Goal: Transaction & Acquisition: Purchase product/service

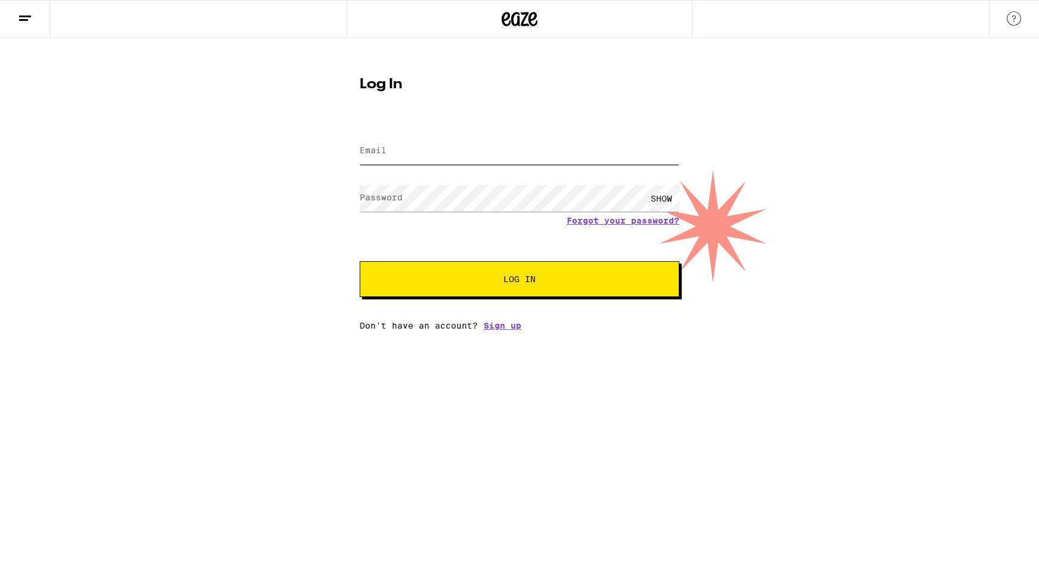
type input "[EMAIL_ADDRESS][DOMAIN_NAME]"
click at [407, 289] on button "Log In" at bounding box center [520, 279] width 320 height 36
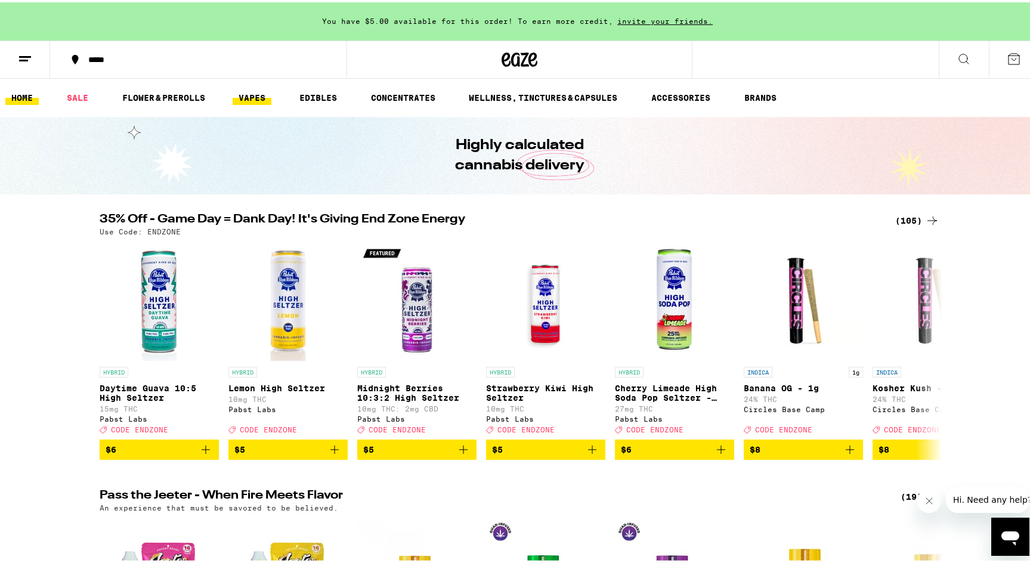
click at [252, 97] on link "VAPES" at bounding box center [252, 95] width 39 height 14
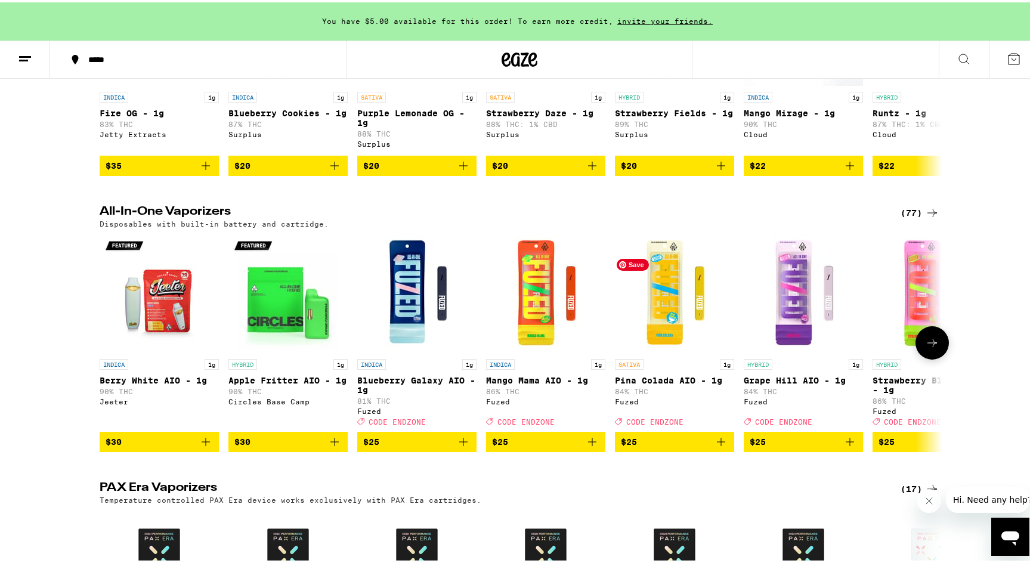
scroll to position [537, 0]
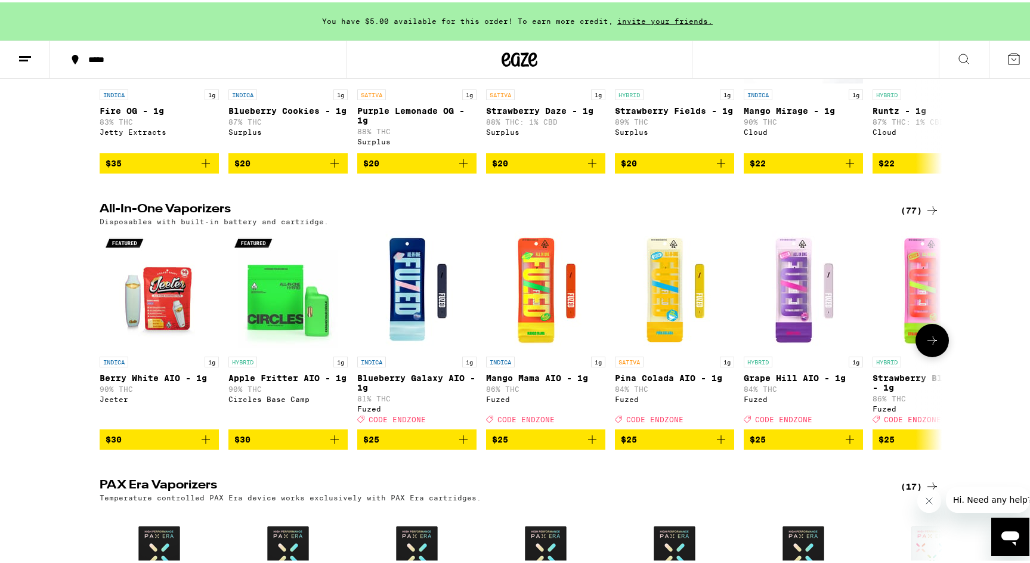
click at [928, 345] on icon at bounding box center [932, 338] width 14 height 14
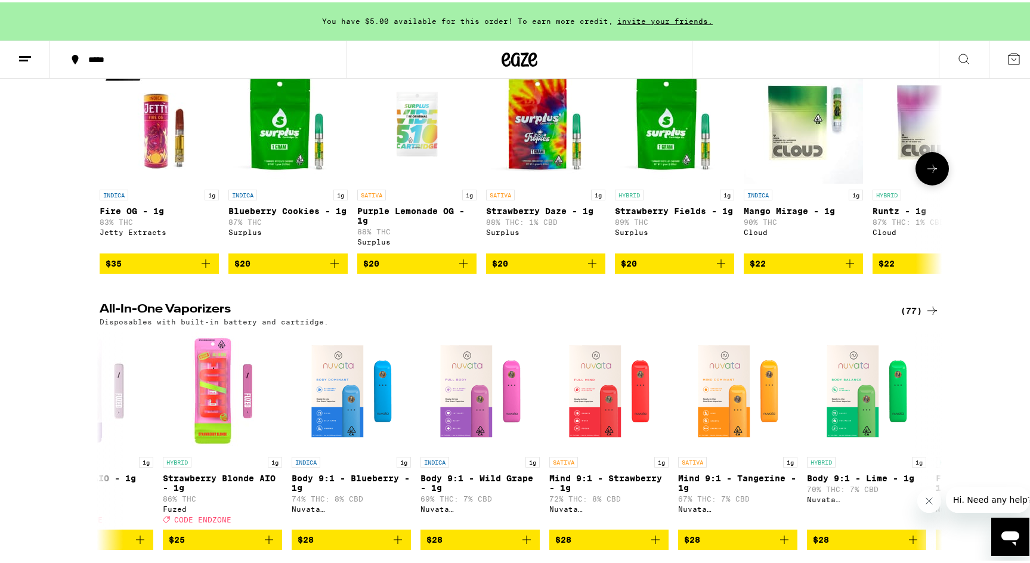
scroll to position [358, 0]
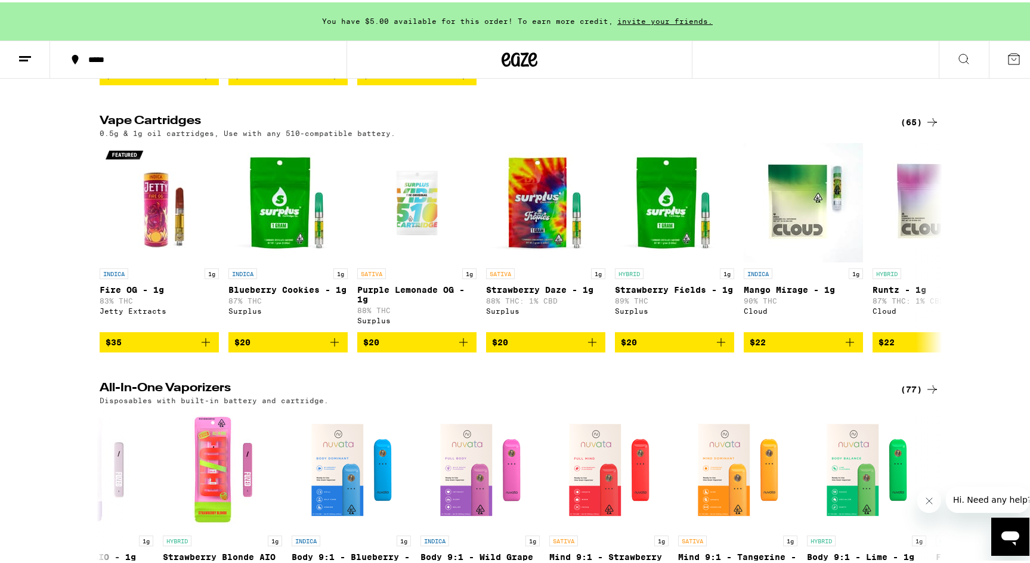
click at [913, 127] on div "(65)" at bounding box center [920, 120] width 39 height 14
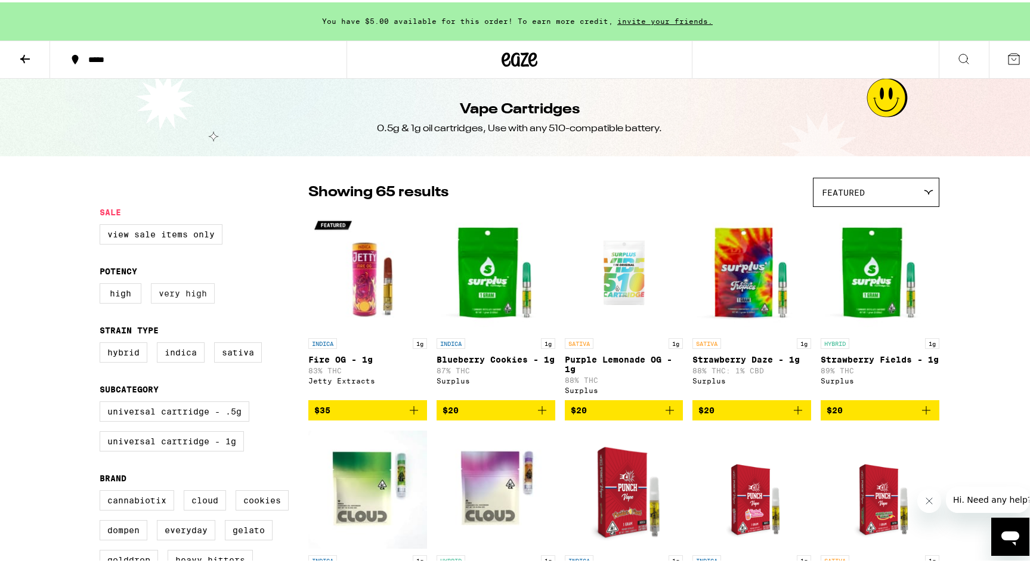
click at [165, 301] on label "Very High" at bounding box center [183, 291] width 64 height 20
click at [103, 283] on input "Very High" at bounding box center [102, 283] width 1 height 1
checkbox input "true"
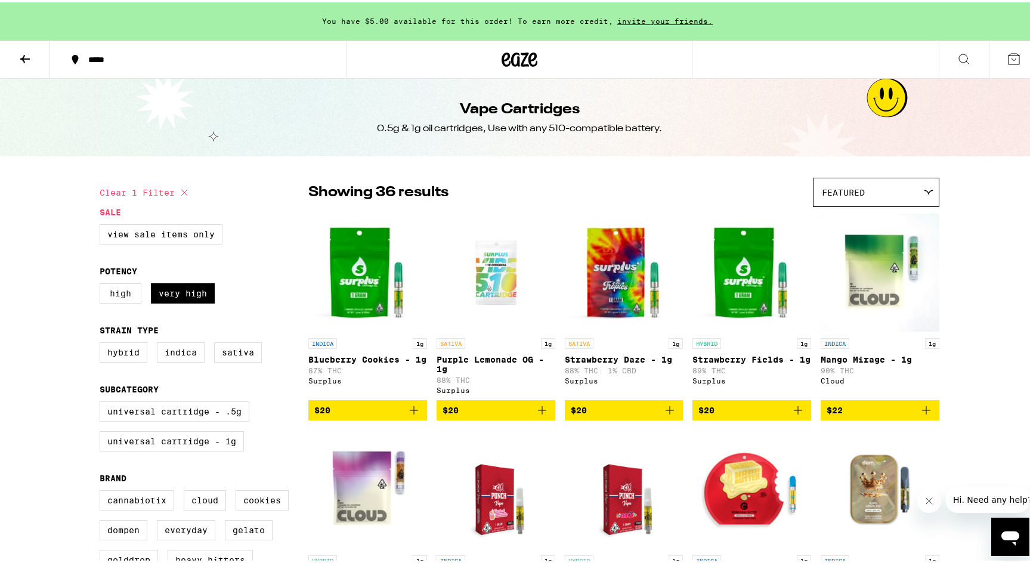
click at [116, 298] on label "High" at bounding box center [121, 291] width 42 height 20
click at [103, 283] on input "High" at bounding box center [102, 283] width 1 height 1
checkbox input "true"
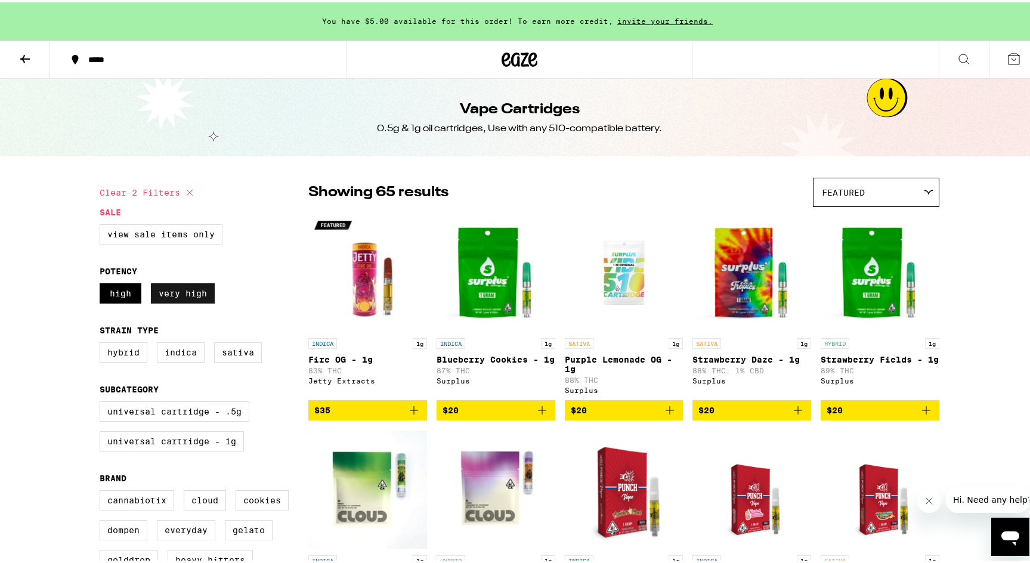
click at [179, 299] on label "Very High" at bounding box center [183, 291] width 64 height 20
click at [103, 283] on input "Very High" at bounding box center [102, 283] width 1 height 1
checkbox input "false"
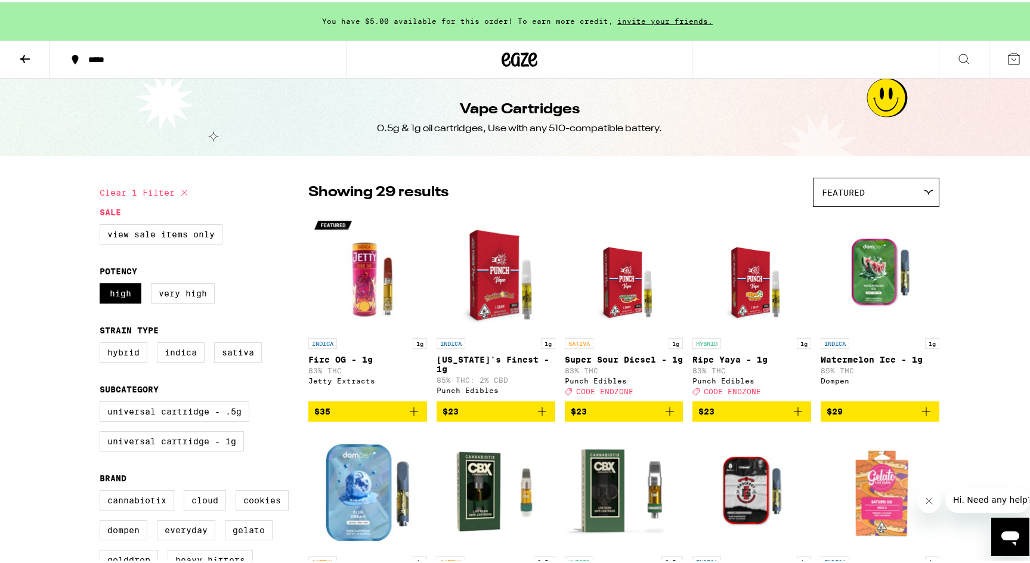
click at [102, 215] on legend "Sale" at bounding box center [110, 210] width 21 height 10
click at [171, 240] on label "View Sale Items Only" at bounding box center [161, 232] width 123 height 20
click at [103, 224] on input "View Sale Items Only" at bounding box center [102, 224] width 1 height 1
checkbox input "true"
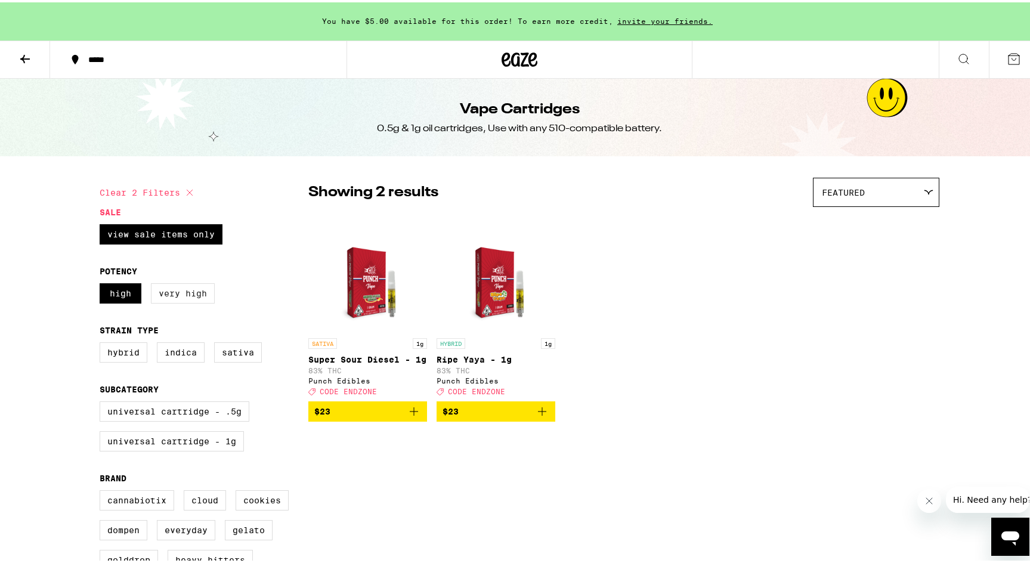
click at [151, 298] on label "Very High" at bounding box center [183, 291] width 64 height 20
click at [103, 283] on input "Very High" at bounding box center [102, 283] width 1 height 1
checkbox input "true"
click at [103, 294] on label "High" at bounding box center [121, 291] width 42 height 20
click at [103, 283] on input "High" at bounding box center [102, 283] width 1 height 1
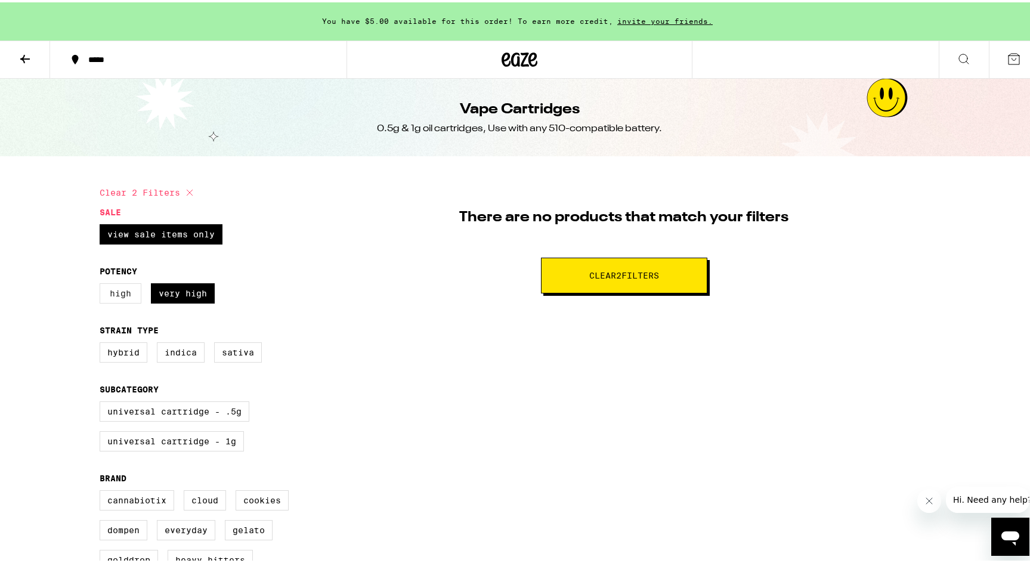
click at [108, 295] on label "High" at bounding box center [121, 291] width 42 height 20
click at [103, 283] on input "High" at bounding box center [102, 283] width 1 height 1
checkbox input "true"
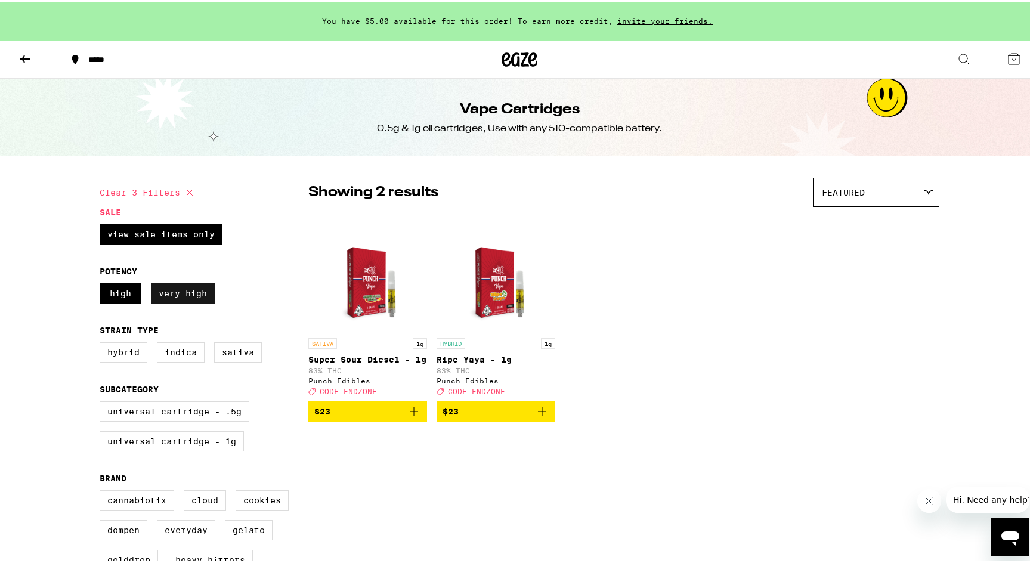
click at [173, 299] on label "Very High" at bounding box center [183, 291] width 64 height 20
click at [103, 283] on input "Very High" at bounding box center [102, 283] width 1 height 1
checkbox input "false"
click at [223, 357] on label "Sativa" at bounding box center [238, 350] width 48 height 20
click at [103, 342] on input "Sativa" at bounding box center [102, 342] width 1 height 1
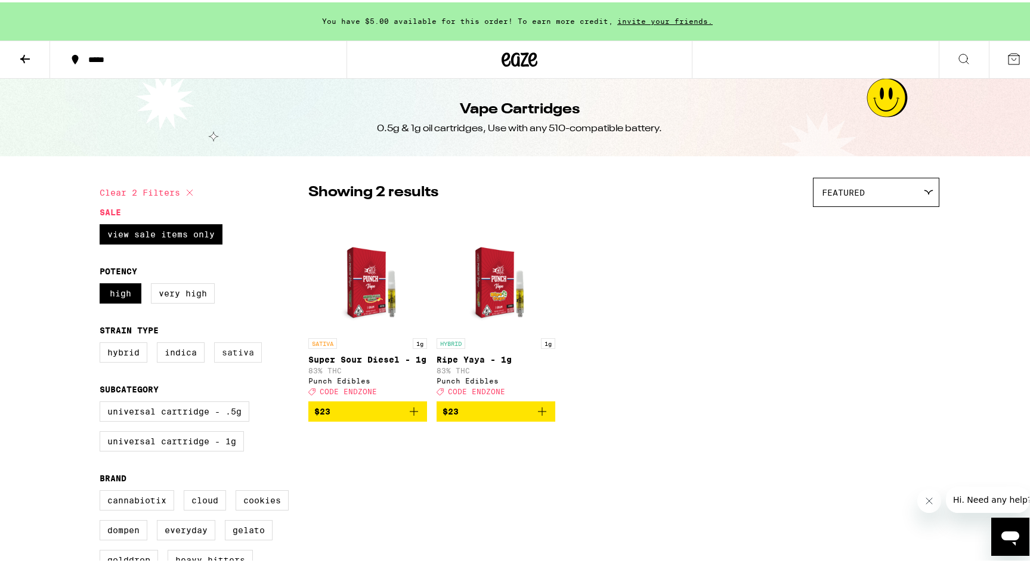
checkbox input "true"
